Goal: Navigation & Orientation: Find specific page/section

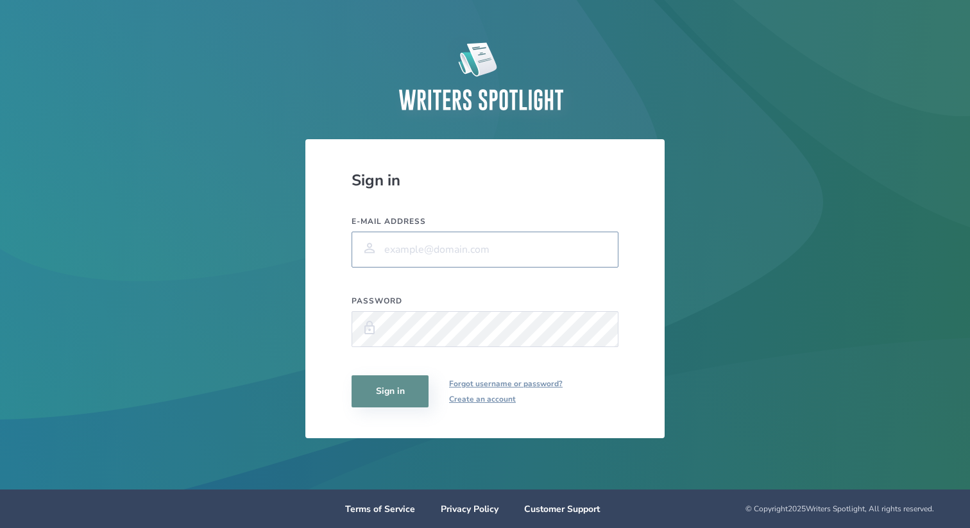
click at [417, 255] on input "E-mail address" at bounding box center [485, 250] width 267 height 36
type input "cheryltan.film@gmail.com"
click at [385, 393] on button "Sign in" at bounding box center [390, 391] width 77 height 32
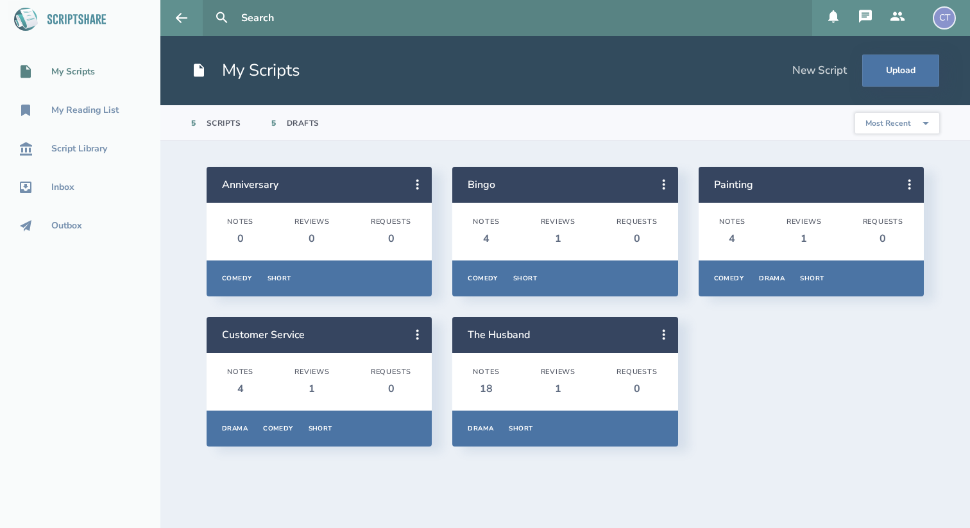
click at [94, 67] on div "My Scripts" at bounding box center [73, 72] width 44 height 10
click at [187, 25] on icon at bounding box center [181, 17] width 15 height 15
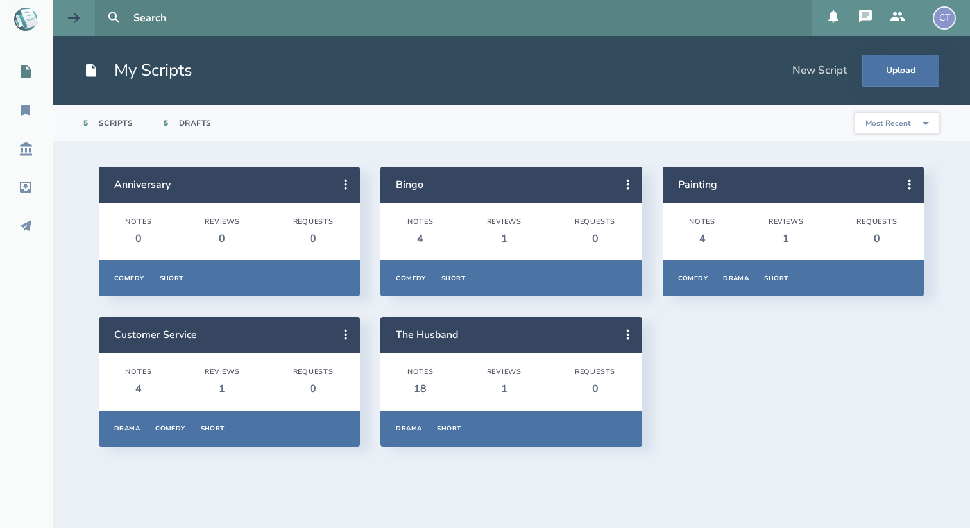
click at [80, 12] on icon at bounding box center [73, 17] width 15 height 15
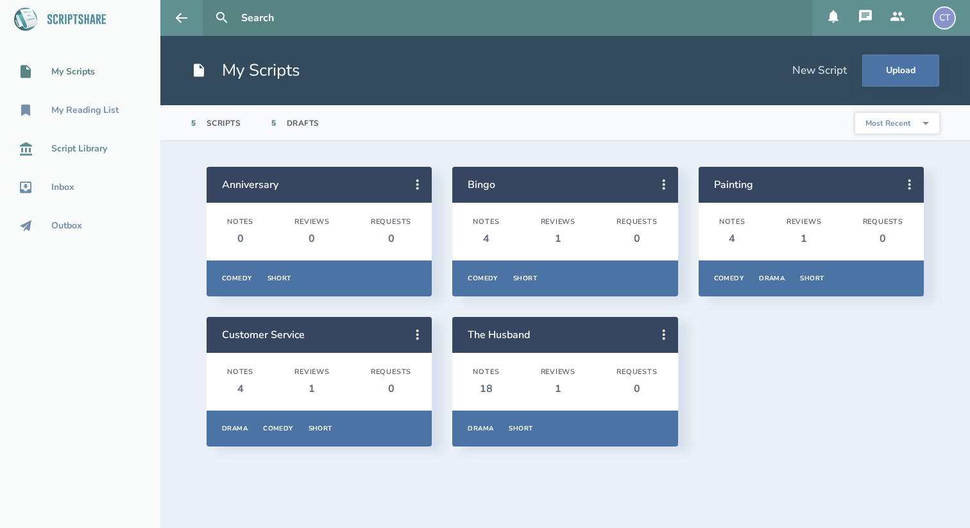
click at [74, 151] on div "Script Library" at bounding box center [79, 149] width 56 height 10
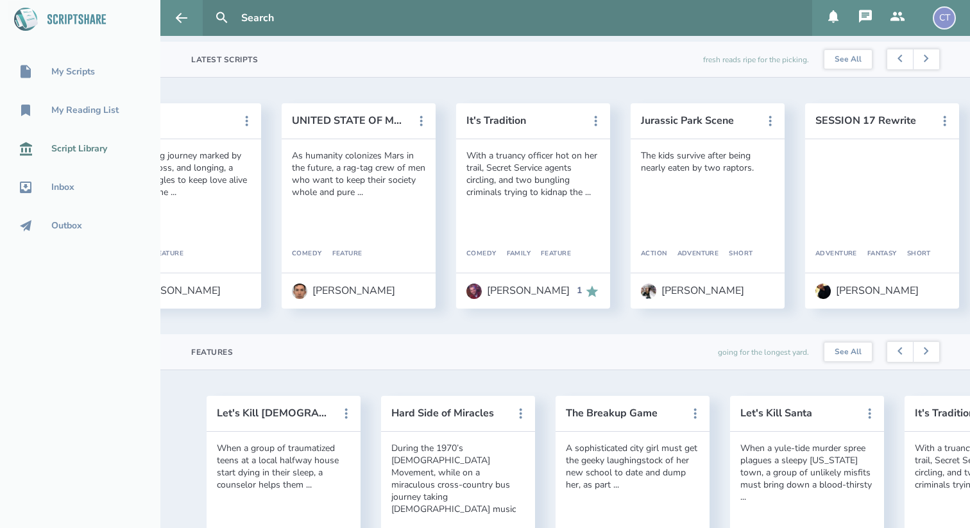
scroll to position [355, 0]
